Goal: Task Accomplishment & Management: Complete application form

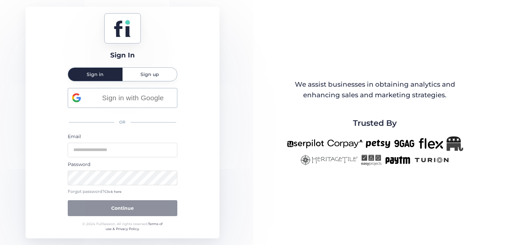
click at [150, 78] on span "Sign up" at bounding box center [149, 74] width 19 height 13
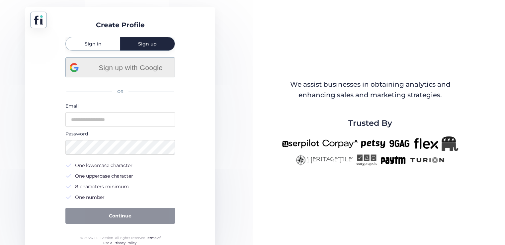
click at [123, 71] on span "Sign up with Google" at bounding box center [131, 67] width 80 height 11
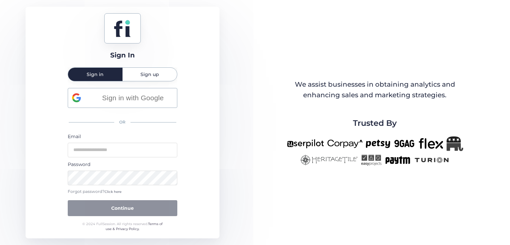
click at [143, 76] on span "Sign up" at bounding box center [149, 74] width 19 height 5
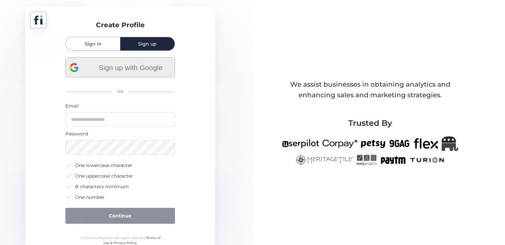
click at [127, 67] on span "Sign up with Google" at bounding box center [131, 67] width 80 height 11
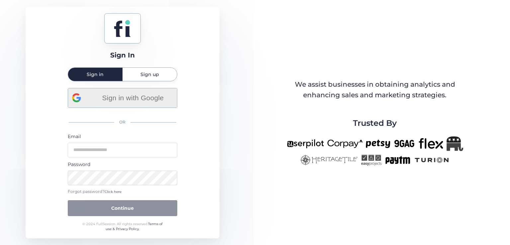
click at [120, 101] on span "Sign in with Google" at bounding box center [133, 97] width 80 height 11
click at [108, 103] on span "Sign in with Google" at bounding box center [133, 97] width 80 height 11
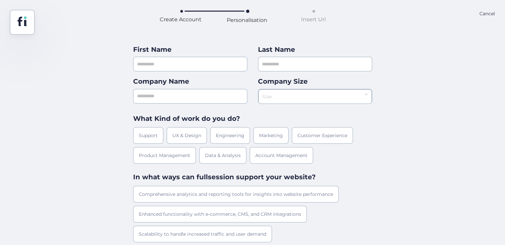
click at [493, 13] on div "Cancel" at bounding box center [488, 22] width 16 height 25
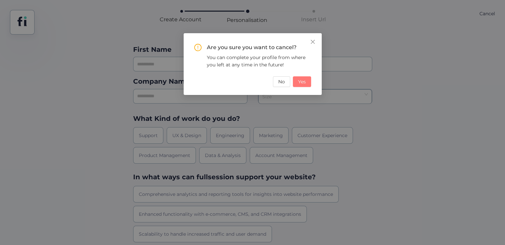
click at [310, 81] on button "Yes" at bounding box center [302, 81] width 18 height 11
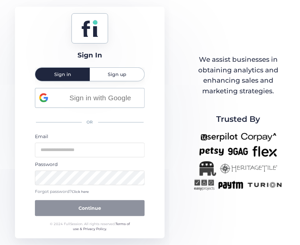
click at [296, 23] on div "Sign In Sign in Sign up Sign in with Google OR Email Password Forgot password? …" at bounding box center [150, 122] width 300 height 245
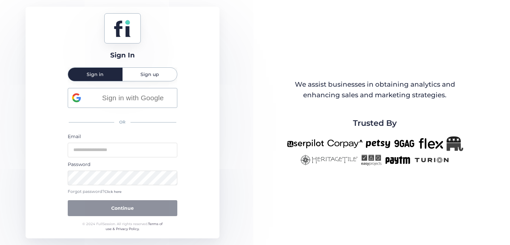
drag, startPoint x: 252, startPoint y: 91, endPoint x: 244, endPoint y: 118, distance: 28.3
click at [244, 118] on div "Sign In Sign in Sign up Sign in with Google OR Email Password Forgot password? …" at bounding box center [255, 122] width 510 height 245
click at [159, 102] on span "Sign in with Google" at bounding box center [133, 97] width 80 height 11
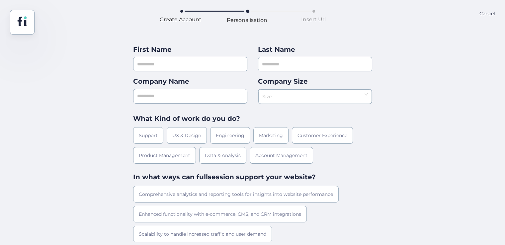
click at [484, 13] on div "Cancel" at bounding box center [488, 22] width 16 height 25
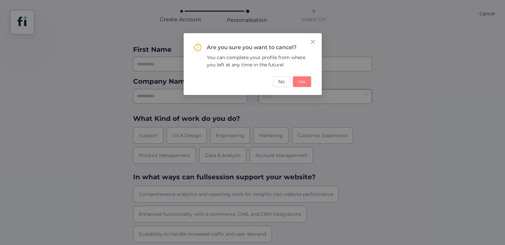
click at [308, 80] on button "Yes" at bounding box center [302, 81] width 18 height 11
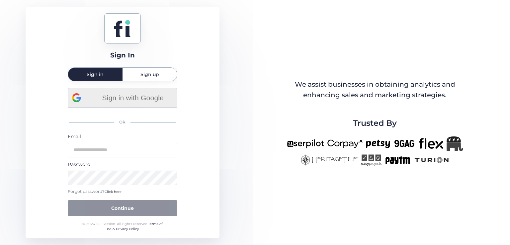
click at [145, 94] on span "Sign in with Google" at bounding box center [133, 97] width 80 height 11
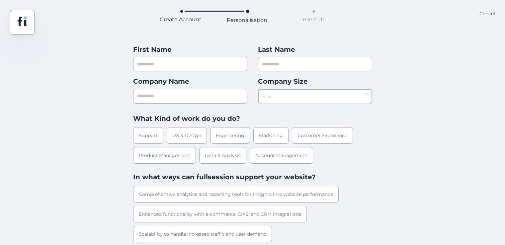
click at [181, 13] on span at bounding box center [181, 11] width 3 height 3
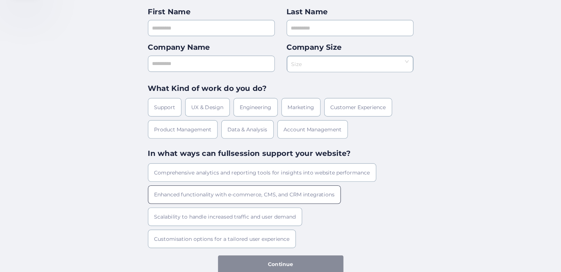
scroll to position [12, 0]
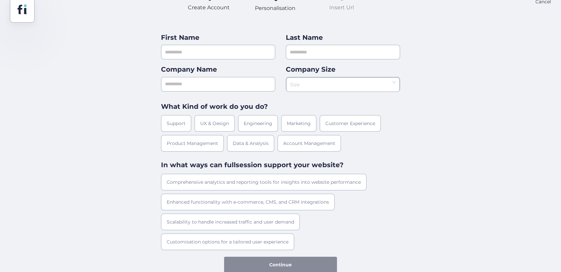
click at [462, 185] on div "First Name Last Name Company Name Company Size Size What Kind of work do you do…" at bounding box center [280, 148] width 561 height 250
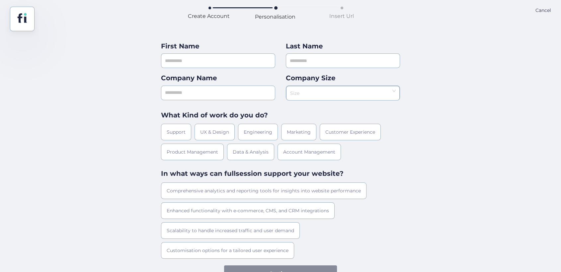
scroll to position [0, 0]
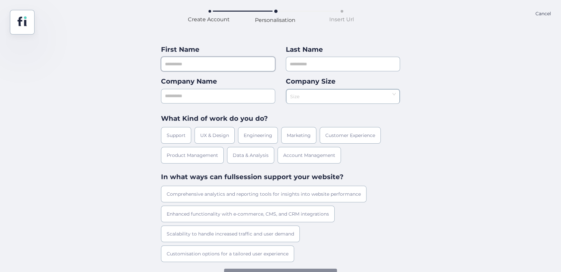
click at [196, 62] on input "text" at bounding box center [218, 64] width 114 height 15
type input "*"
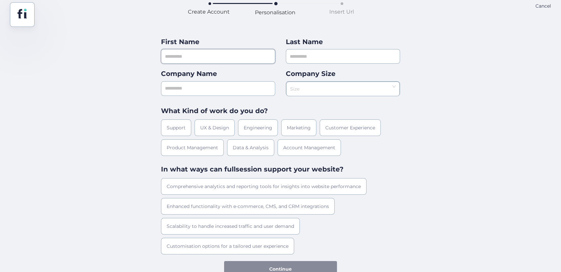
scroll to position [12, 0]
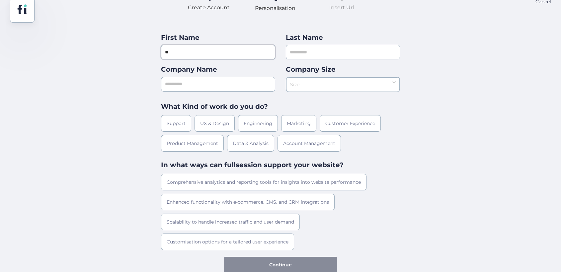
type input "**"
click at [312, 57] on input "text" at bounding box center [343, 52] width 114 height 15
type input "**"
click at [219, 81] on input "text" at bounding box center [218, 84] width 114 height 15
type input "**"
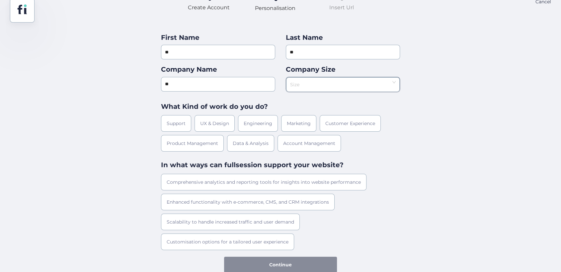
click at [299, 81] on input at bounding box center [340, 83] width 101 height 10
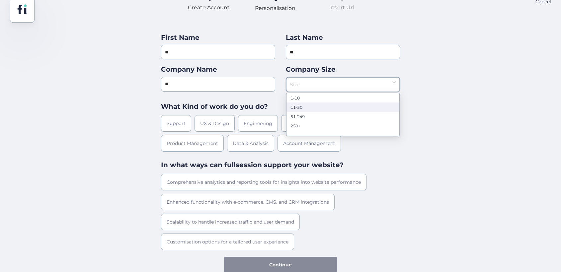
click at [309, 110] on nz-option-item "11-50" at bounding box center [343, 107] width 113 height 9
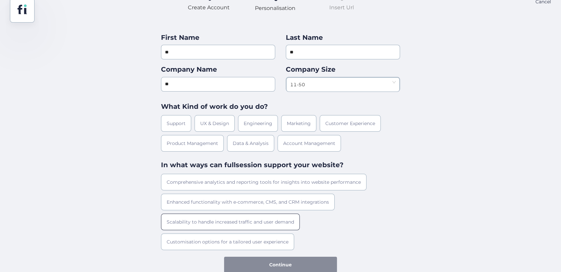
click at [246, 228] on div "Scalability to handle increased traffic and user demand" at bounding box center [230, 222] width 139 height 17
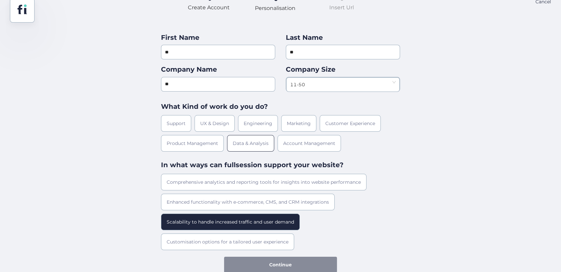
click at [230, 139] on div "Data & Analysis" at bounding box center [250, 143] width 47 height 17
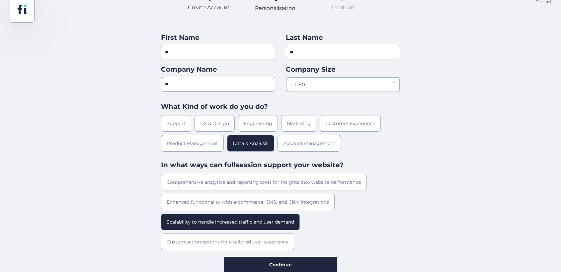
click at [255, 134] on div "Support UX & Design Engineering Marketing Customer Experience Product Managemen…" at bounding box center [280, 133] width 239 height 37
click at [258, 147] on div "Data & Analysis" at bounding box center [250, 143] width 47 height 17
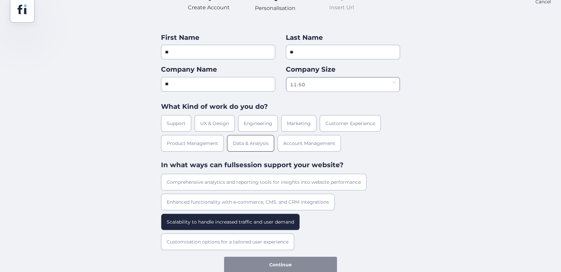
click at [258, 147] on div "Data & Analysis" at bounding box center [250, 143] width 47 height 17
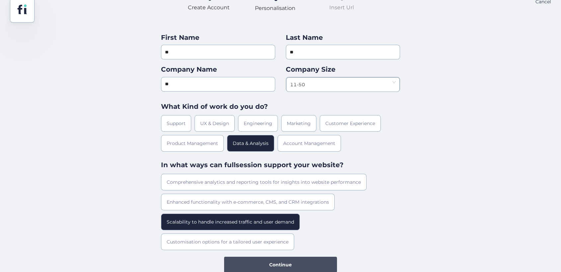
click at [291, 245] on span "Continue" at bounding box center [280, 264] width 23 height 7
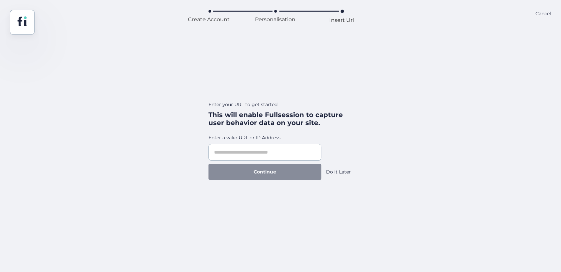
scroll to position [0, 0]
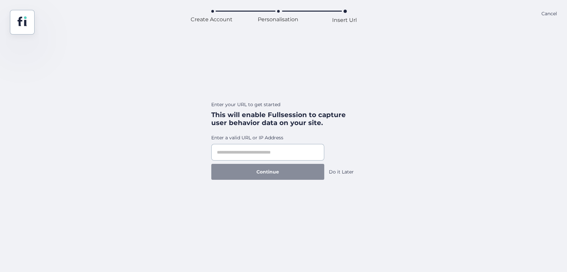
click at [335, 170] on div "Do it Later" at bounding box center [341, 171] width 25 height 7
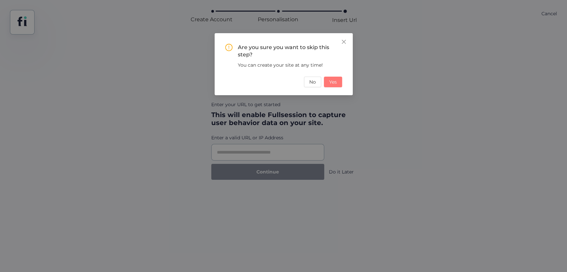
click at [329, 85] on span "Yes" at bounding box center [333, 81] width 8 height 7
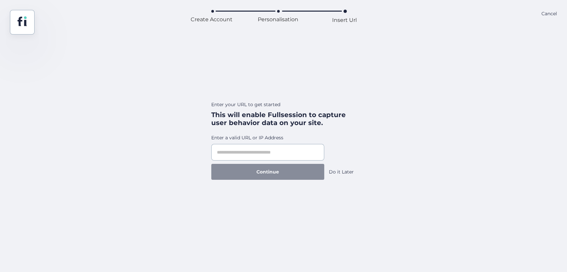
click at [336, 173] on div "Do it Later" at bounding box center [341, 171] width 25 height 7
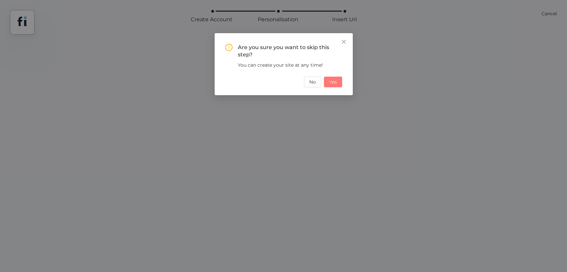
click at [330, 82] on span "Yes" at bounding box center [333, 81] width 8 height 7
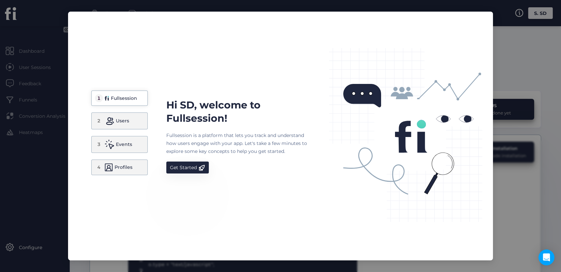
click at [136, 168] on div "4 Profiles" at bounding box center [119, 168] width 56 height 16
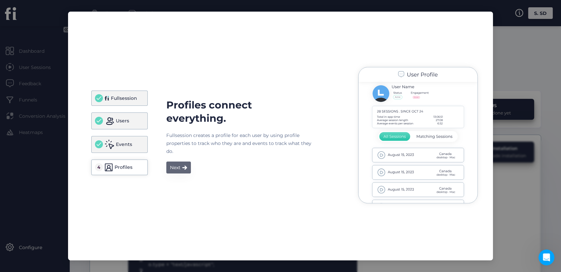
click at [175, 169] on div "Next" at bounding box center [175, 168] width 11 height 8
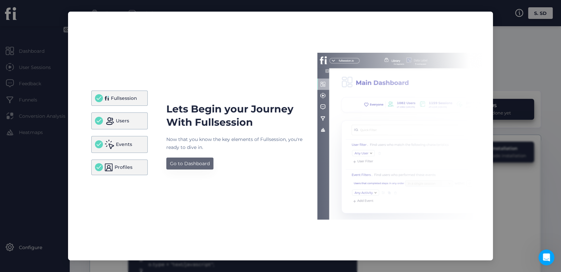
click at [178, 164] on div "Go to Dashboard" at bounding box center [190, 164] width 40 height 8
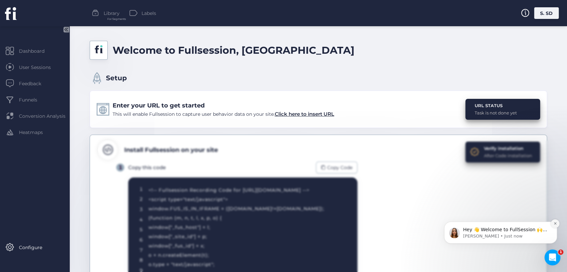
click at [510, 223] on button "Dismiss notification" at bounding box center [555, 224] width 9 height 9
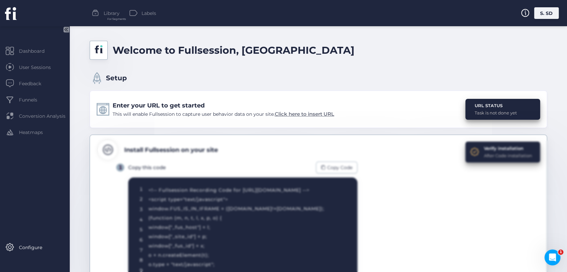
click at [319, 115] on span "Click here to insert URL" at bounding box center [304, 114] width 59 height 6
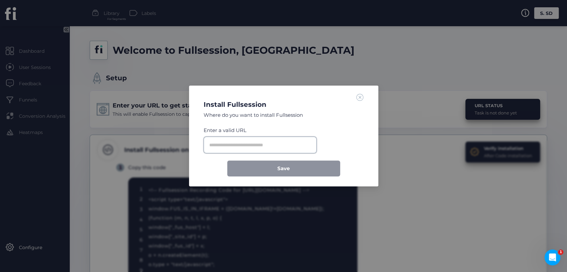
click at [267, 137] on input "text" at bounding box center [260, 145] width 113 height 17
type input "*"
click at [236, 145] on input "**********" at bounding box center [260, 145] width 113 height 17
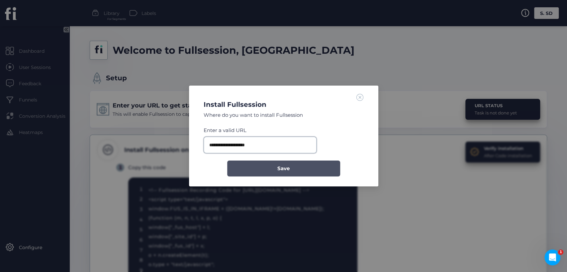
type input "**********"
click at [288, 171] on span "Save" at bounding box center [283, 169] width 12 height 8
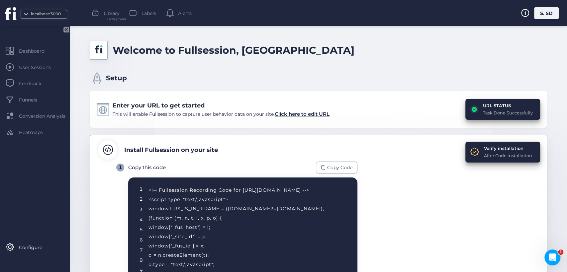
click at [470, 148] on span at bounding box center [474, 151] width 9 height 9
click at [471, 155] on span at bounding box center [474, 151] width 9 height 9
click at [488, 155] on div "After Code installation" at bounding box center [508, 155] width 48 height 7
click at [470, 105] on icon at bounding box center [474, 109] width 8 height 8
click at [470, 151] on span at bounding box center [474, 151] width 9 height 9
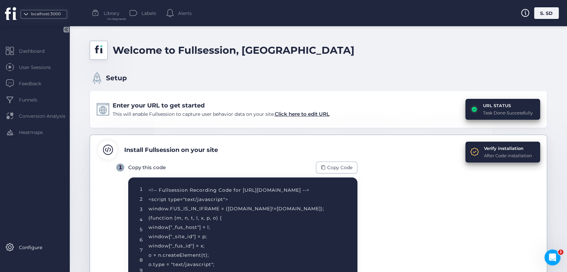
click at [471, 155] on span at bounding box center [474, 151] width 9 height 9
click at [470, 148] on span at bounding box center [474, 151] width 9 height 9
drag, startPoint x: 471, startPoint y: 155, endPoint x: 488, endPoint y: 156, distance: 16.3
click at [472, 155] on span at bounding box center [474, 151] width 9 height 9
click at [498, 157] on div "After Code installation" at bounding box center [508, 155] width 48 height 7
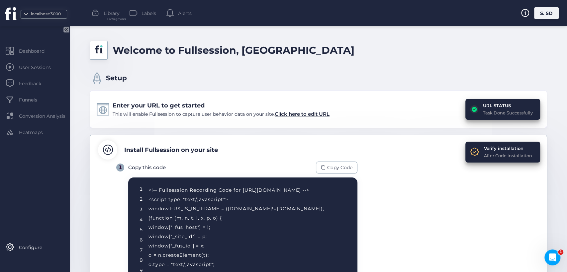
click at [510, 157] on div "After Code installation" at bounding box center [508, 155] width 48 height 7
click at [510, 147] on div "Verify installation" at bounding box center [508, 148] width 48 height 7
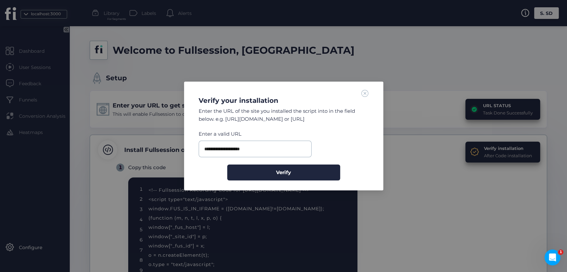
click at [363, 92] on span at bounding box center [364, 93] width 7 height 7
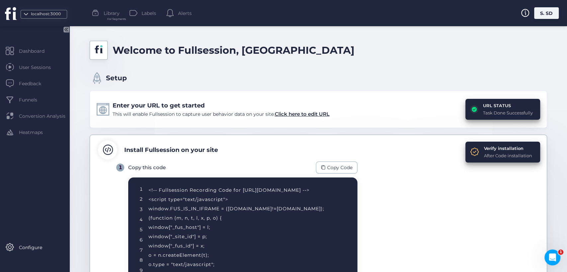
click at [470, 154] on span at bounding box center [474, 151] width 9 height 9
click at [470, 153] on span at bounding box center [474, 151] width 9 height 9
click at [467, 147] on div "Verify installation After Code installation" at bounding box center [502, 152] width 75 height 21
drag, startPoint x: 467, startPoint y: 147, endPoint x: 469, endPoint y: 156, distance: 9.4
click at [467, 150] on div "Verify installation After Code installation" at bounding box center [502, 152] width 75 height 21
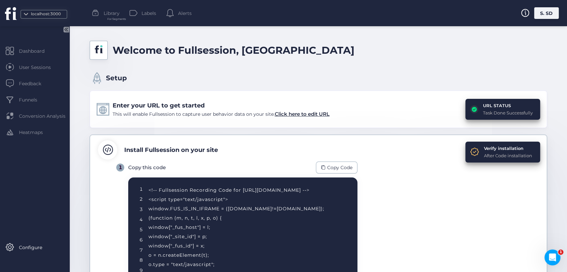
click at [470, 156] on span at bounding box center [474, 151] width 9 height 9
click at [471, 154] on span at bounding box center [474, 151] width 9 height 9
click at [470, 148] on span at bounding box center [474, 151] width 9 height 9
click at [473, 154] on span at bounding box center [474, 151] width 9 height 9
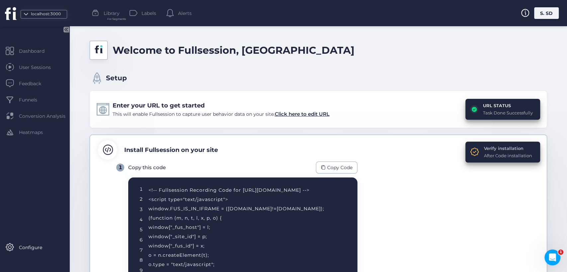
drag, startPoint x: 476, startPoint y: 148, endPoint x: 522, endPoint y: 149, distance: 46.9
click at [510, 149] on div "Verify installation After Code installation" at bounding box center [502, 152] width 75 height 21
drag, startPoint x: 407, startPoint y: 165, endPoint x: 447, endPoint y: 163, distance: 39.6
click at [447, 163] on div "1 Copy this code Copy Code 1 2 3 4 5 6 7 8 9 10 11 12 13 14 <!-- Fullsession Re…" at bounding box center [327, 263] width 422 height 202
